Goal: Find specific page/section: Find specific page/section

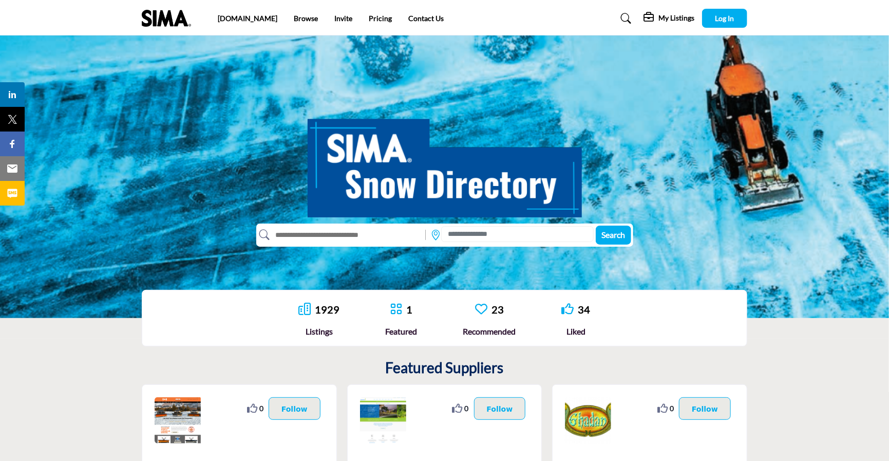
click at [325, 309] on link "1929" at bounding box center [327, 309] width 25 height 12
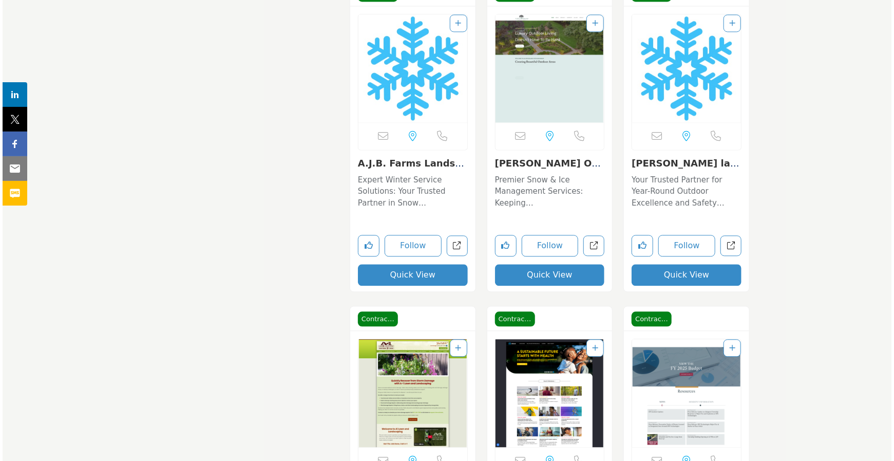
scroll to position [3224, 0]
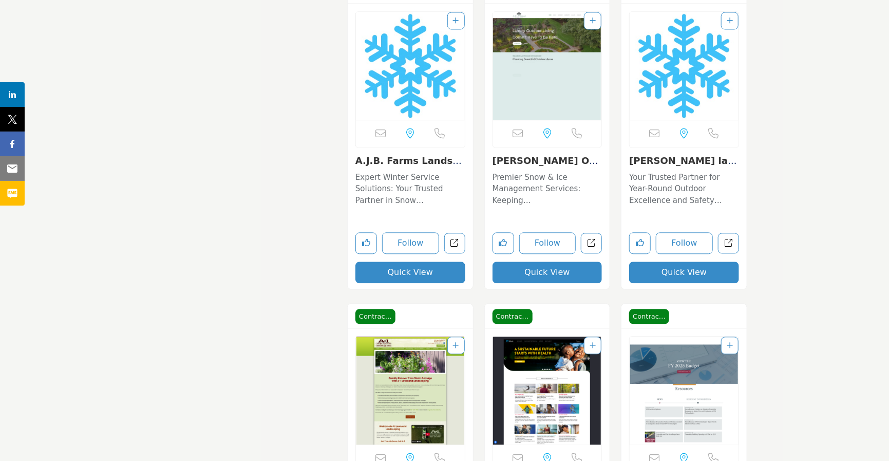
click at [549, 270] on button "Quick View" at bounding box center [547, 272] width 110 height 22
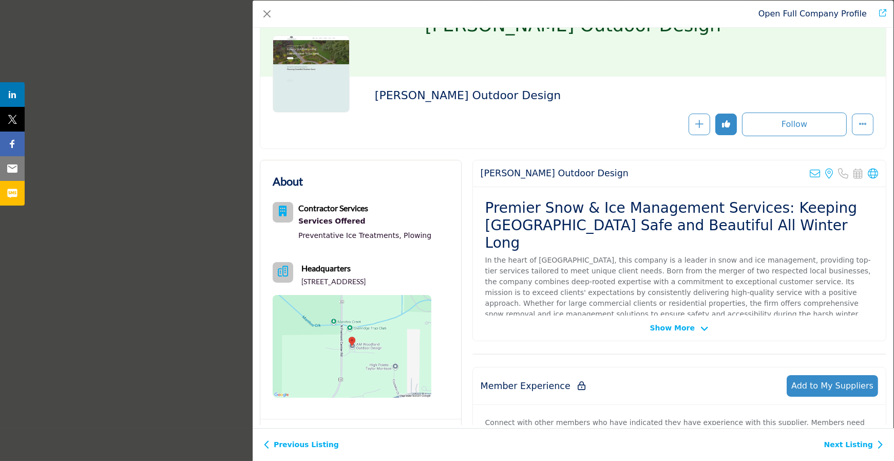
scroll to position [0, 0]
